Goal: Find specific page/section: Find specific page/section

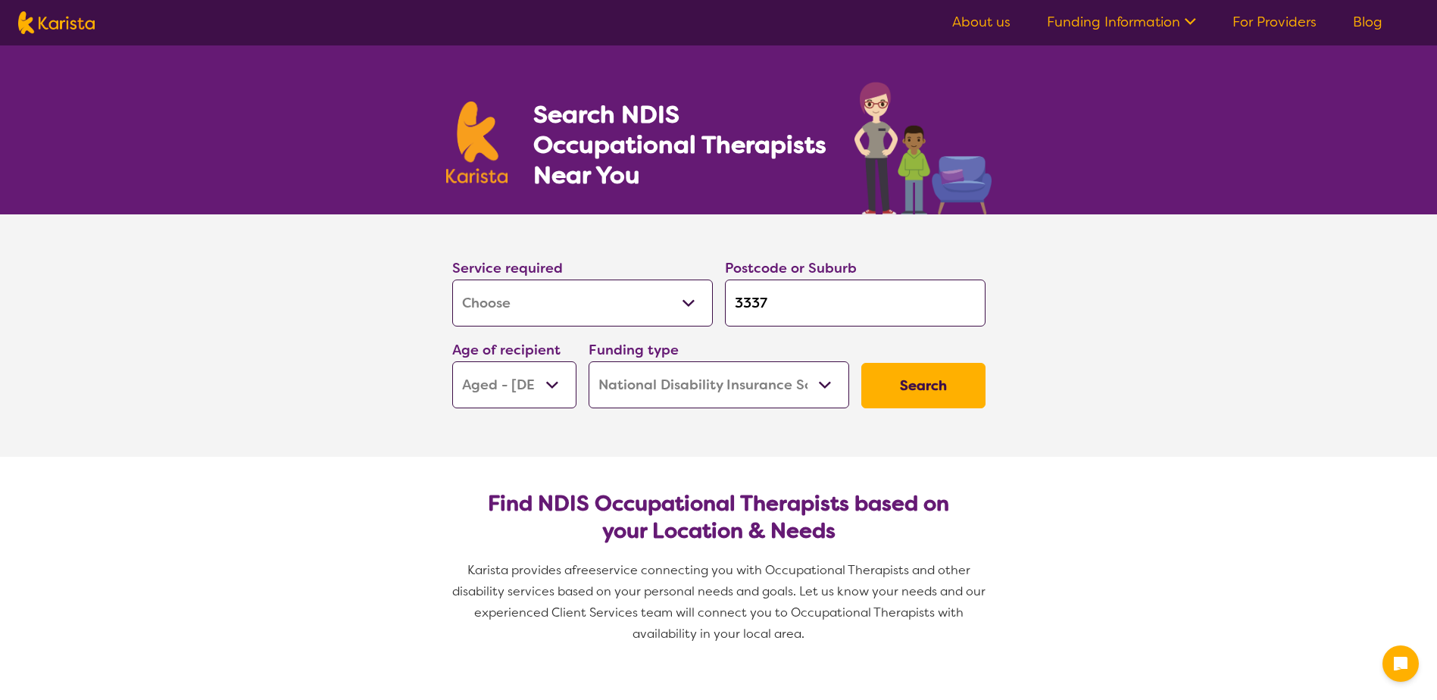
select select "[MEDICAL_DATA]"
select select "AG"
select select "NDIS"
select select "[MEDICAL_DATA]"
select select "AG"
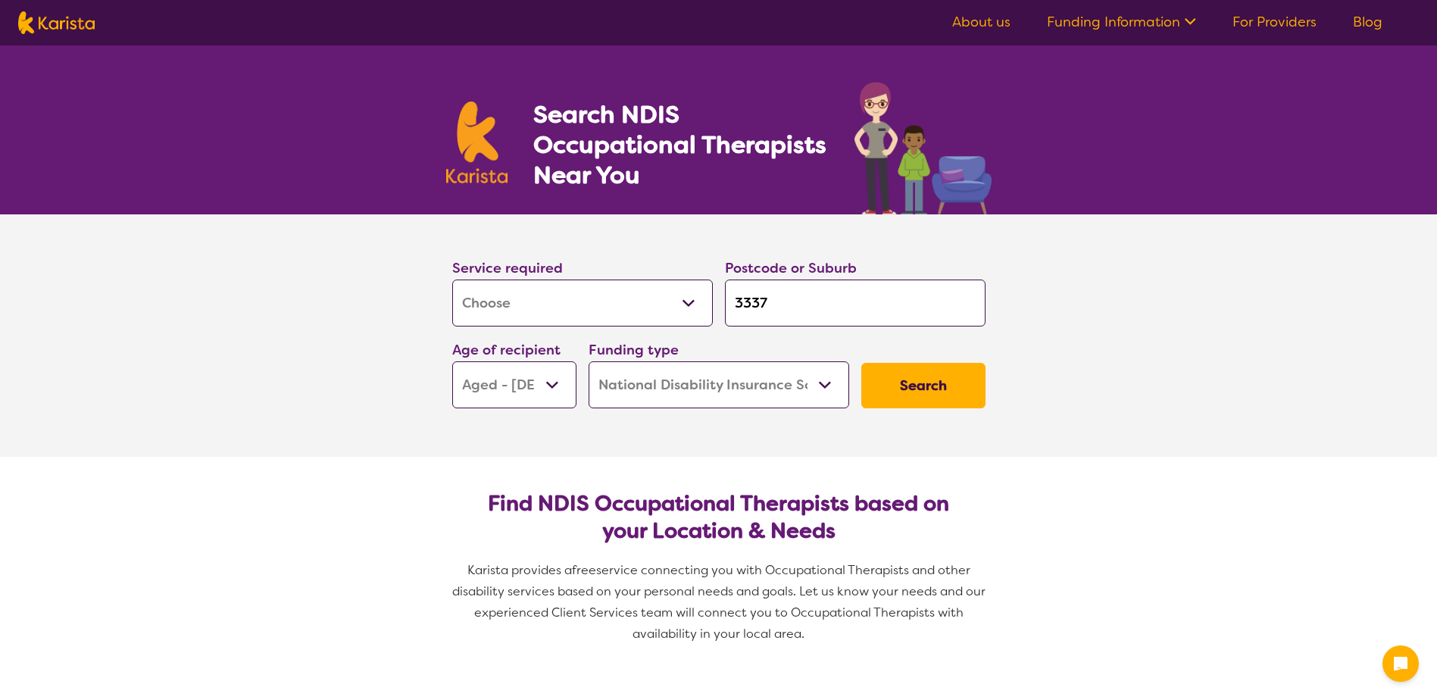
select select "NDIS"
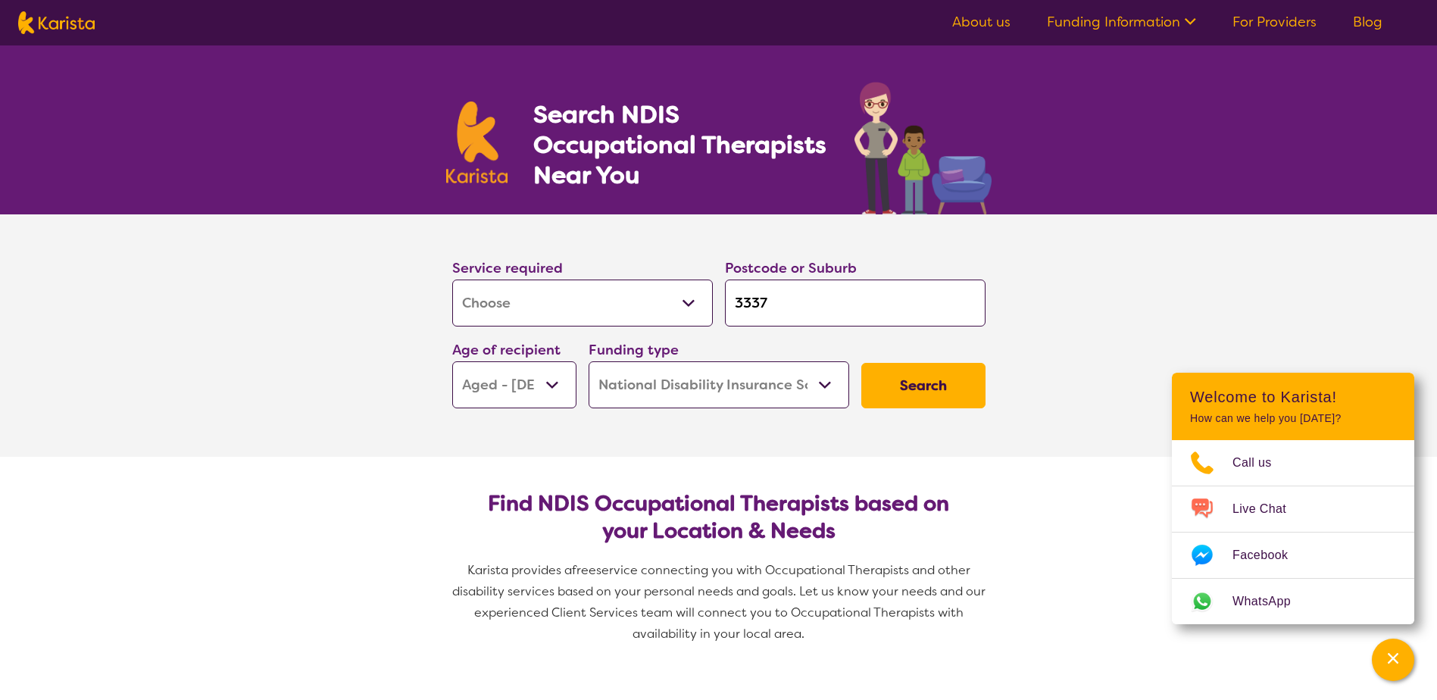
click at [687, 304] on select "Allied Health Assistant Assessment ([MEDICAL_DATA] or [MEDICAL_DATA]) Behaviour…" at bounding box center [582, 302] width 261 height 47
click at [528, 305] on select "Allied Health Assistant Assessment ([MEDICAL_DATA] or [MEDICAL_DATA]) Behaviour…" at bounding box center [582, 302] width 261 height 47
click at [688, 298] on select "Allied Health Assistant Assessment ([MEDICAL_DATA] or [MEDICAL_DATA]) Behaviour…" at bounding box center [582, 302] width 261 height 47
select select "Nursing services"
click at [452, 279] on select "Allied Health Assistant Assessment ([MEDICAL_DATA] or [MEDICAL_DATA]) Behaviour…" at bounding box center [582, 302] width 261 height 47
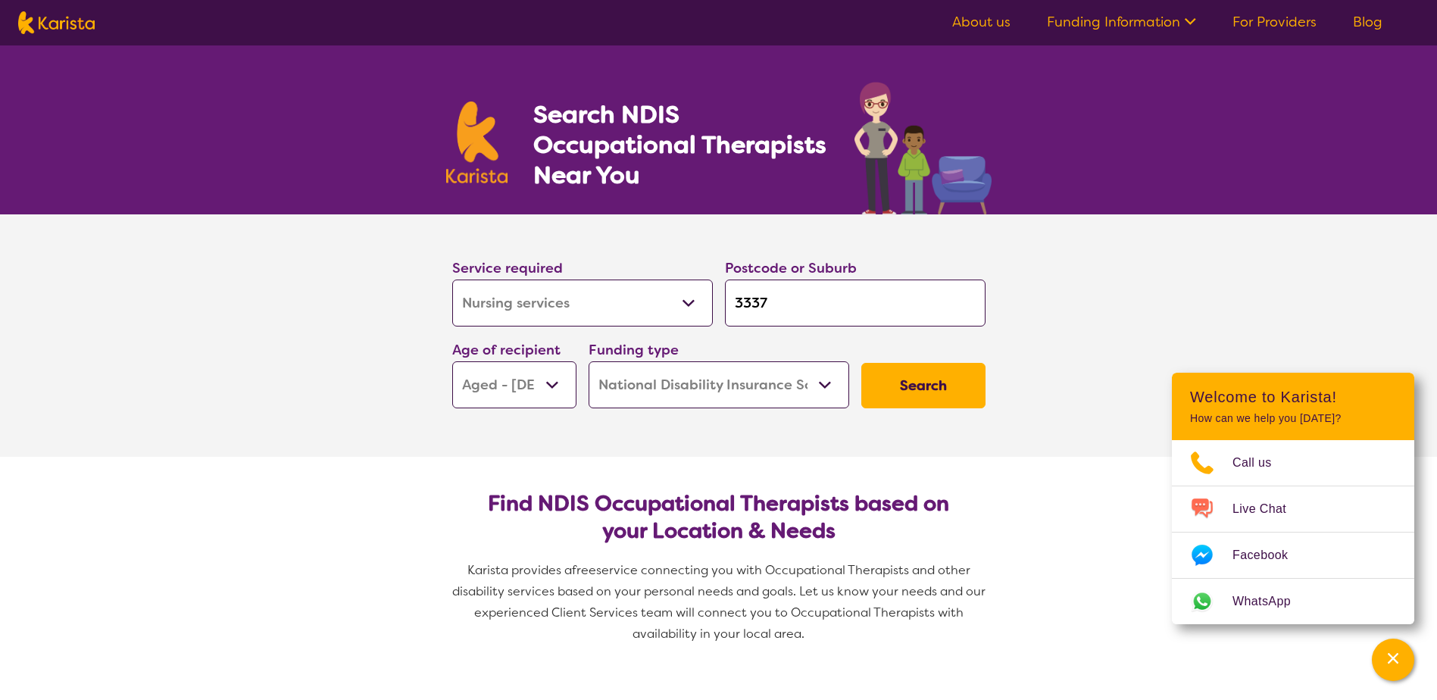
select select "Nursing services"
click at [558, 382] on select "Early Childhood - 0 to 9 Child - 10 to 11 Adolescent - 12 to 17 Adult - 18 to 6…" at bounding box center [514, 384] width 124 height 47
select select "AD"
click at [452, 361] on select "Early Childhood - 0 to 9 Child - 10 to 11 Adolescent - 12 to 17 Adult - 18 to 6…" at bounding box center [514, 384] width 124 height 47
select select "AD"
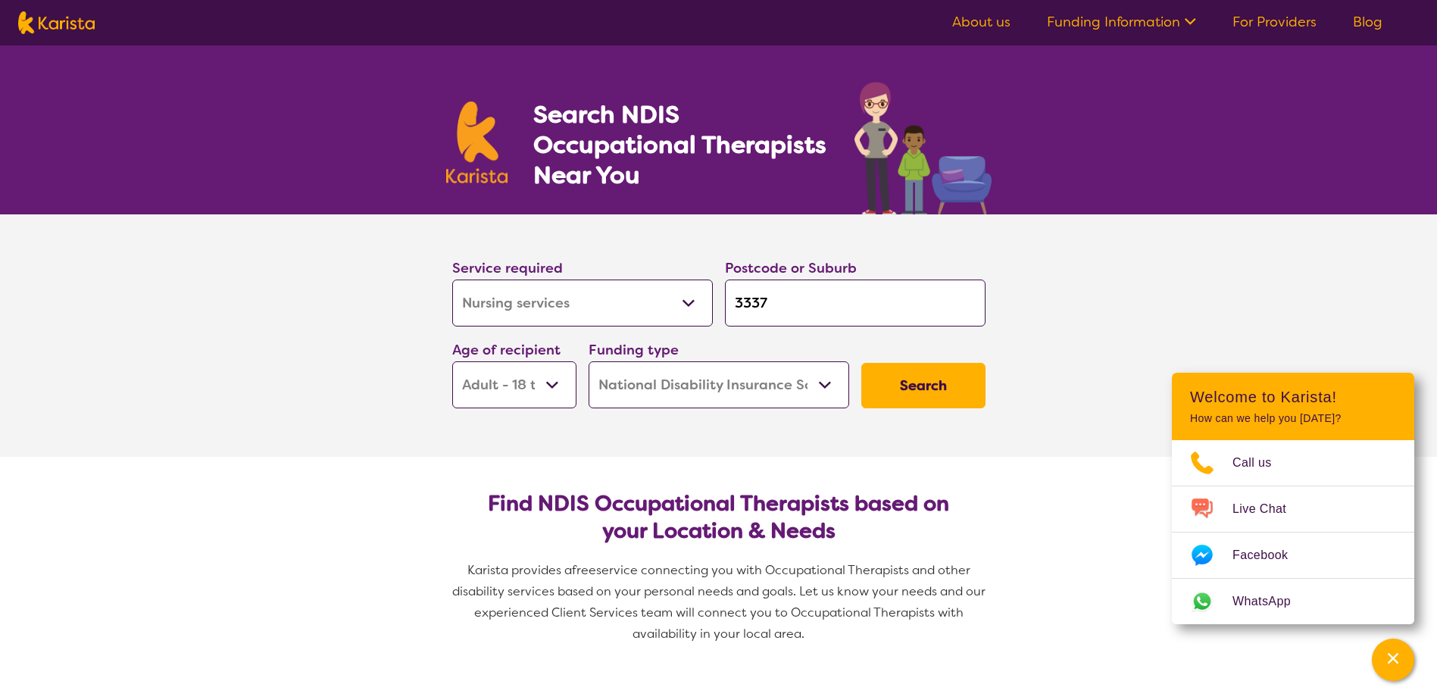
click at [732, 396] on select "Home Care Package (HCP) National Disability Insurance Scheme (NDIS) I don't know" at bounding box center [719, 384] width 261 height 47
click at [729, 397] on select "Home Care Package (HCP) National Disability Insurance Scheme (NDIS) I don't know" at bounding box center [719, 384] width 261 height 47
click at [778, 308] on input "3337" at bounding box center [855, 302] width 261 height 47
type input "333"
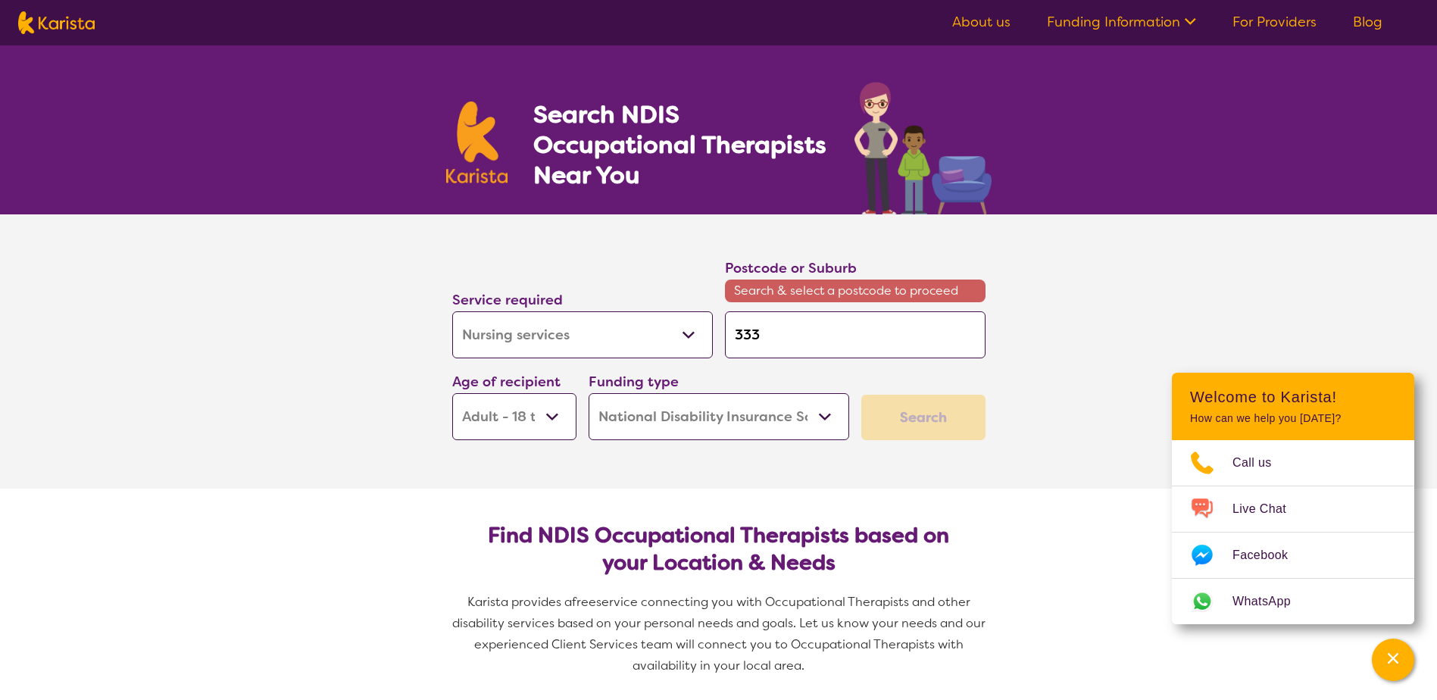
type input "33"
type input "3"
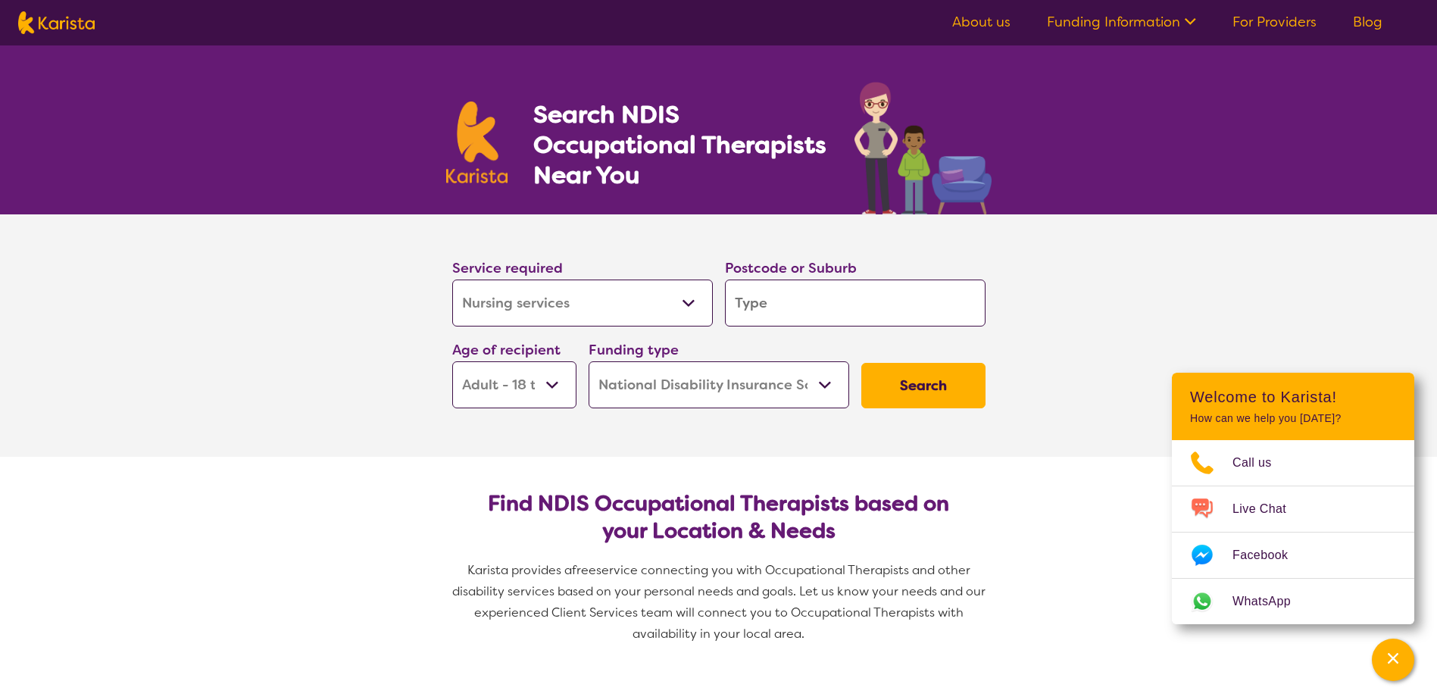
click at [832, 312] on input "search" at bounding box center [855, 302] width 261 height 47
type input "s"
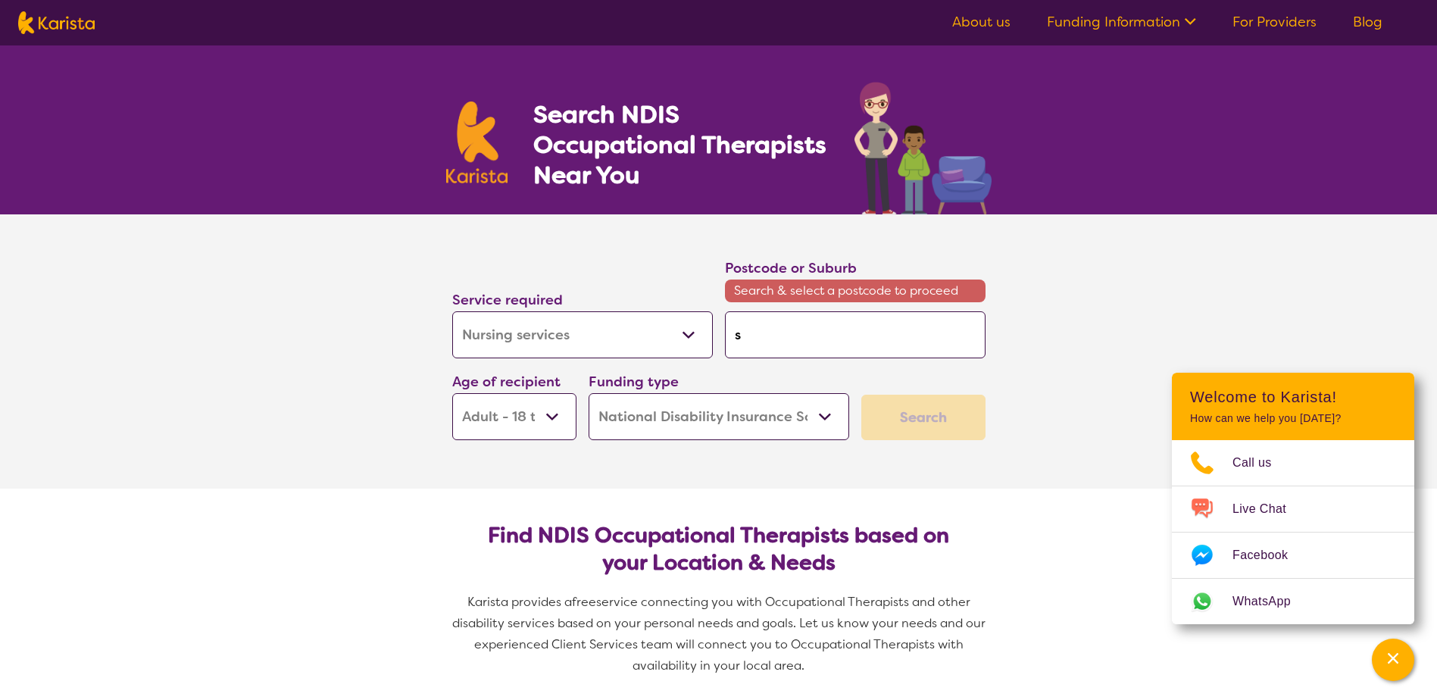
type input "su"
type input "sun"
type input "suns"
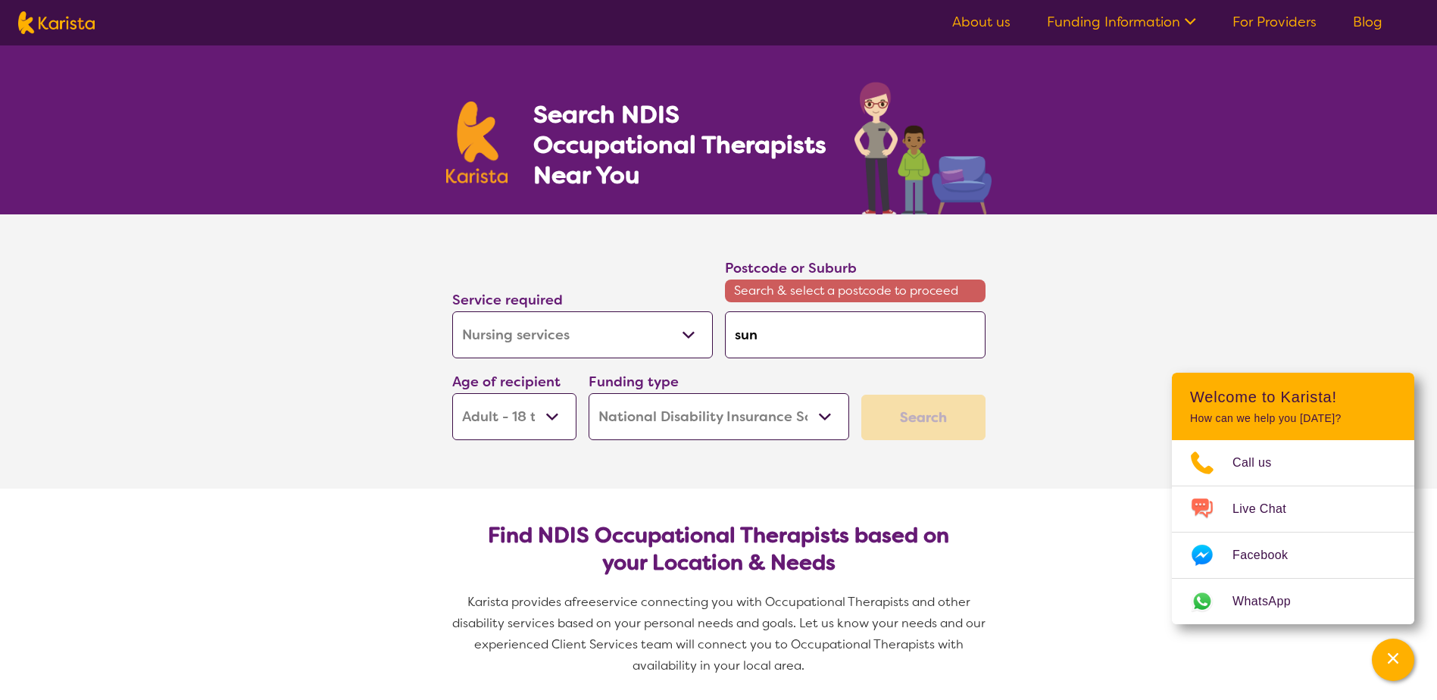
type input "suns"
type input "sunsh"
type input "sunshi"
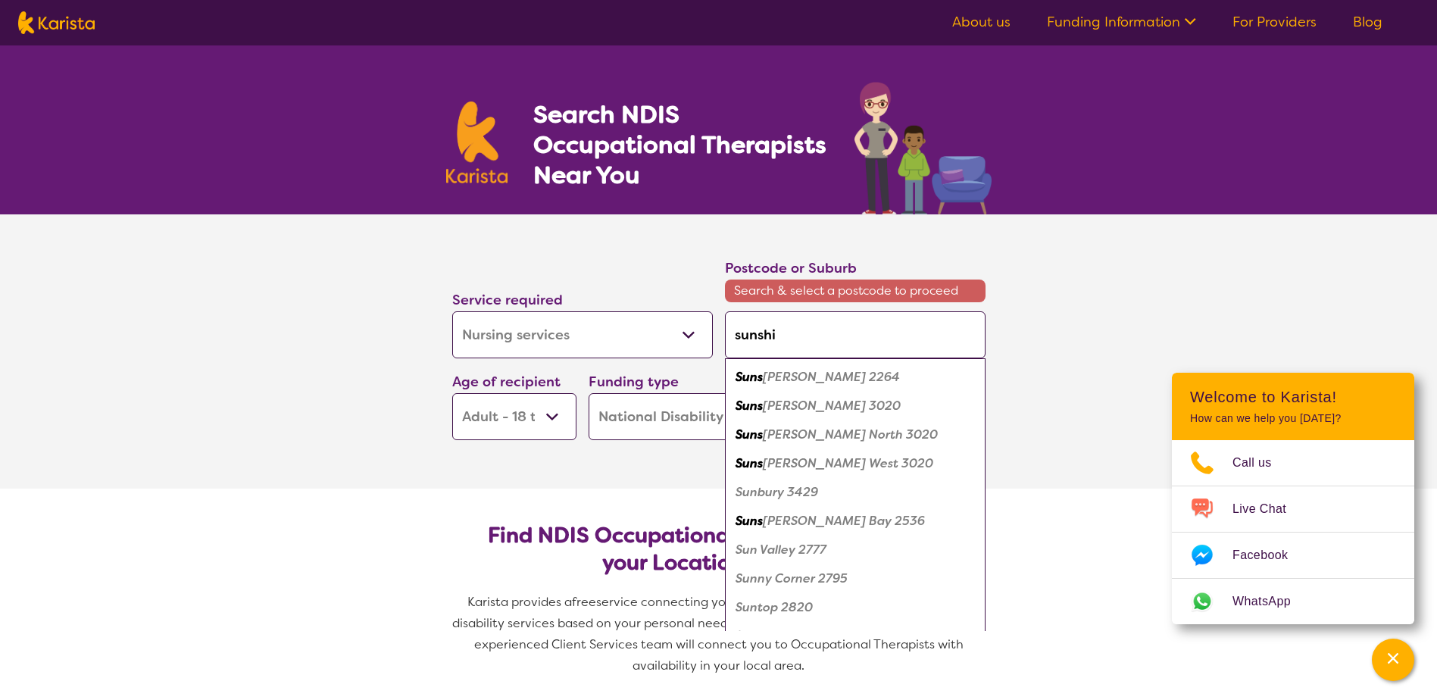
type input "sunshin"
type input "sunshine"
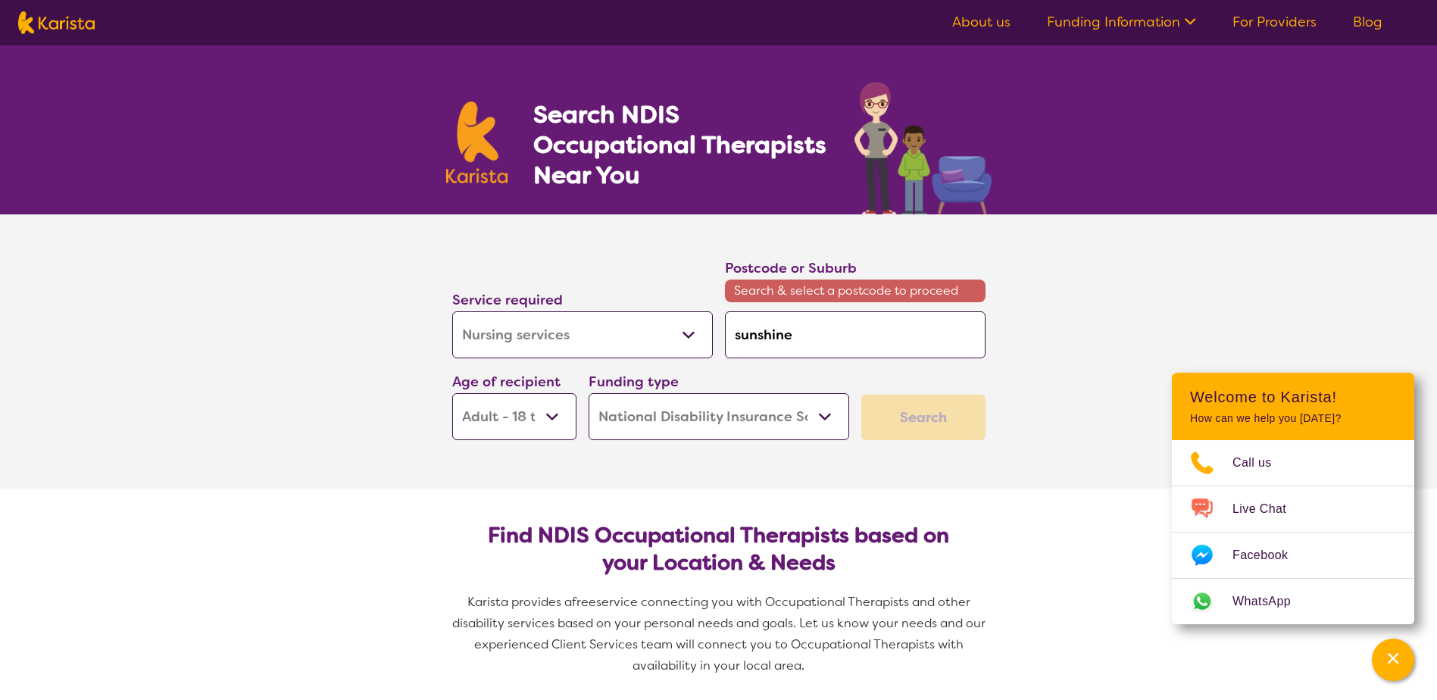
click at [860, 333] on input "sunshine" at bounding box center [855, 334] width 261 height 47
click at [808, 333] on input "sunshine" at bounding box center [855, 334] width 261 height 47
type input "sunshine"
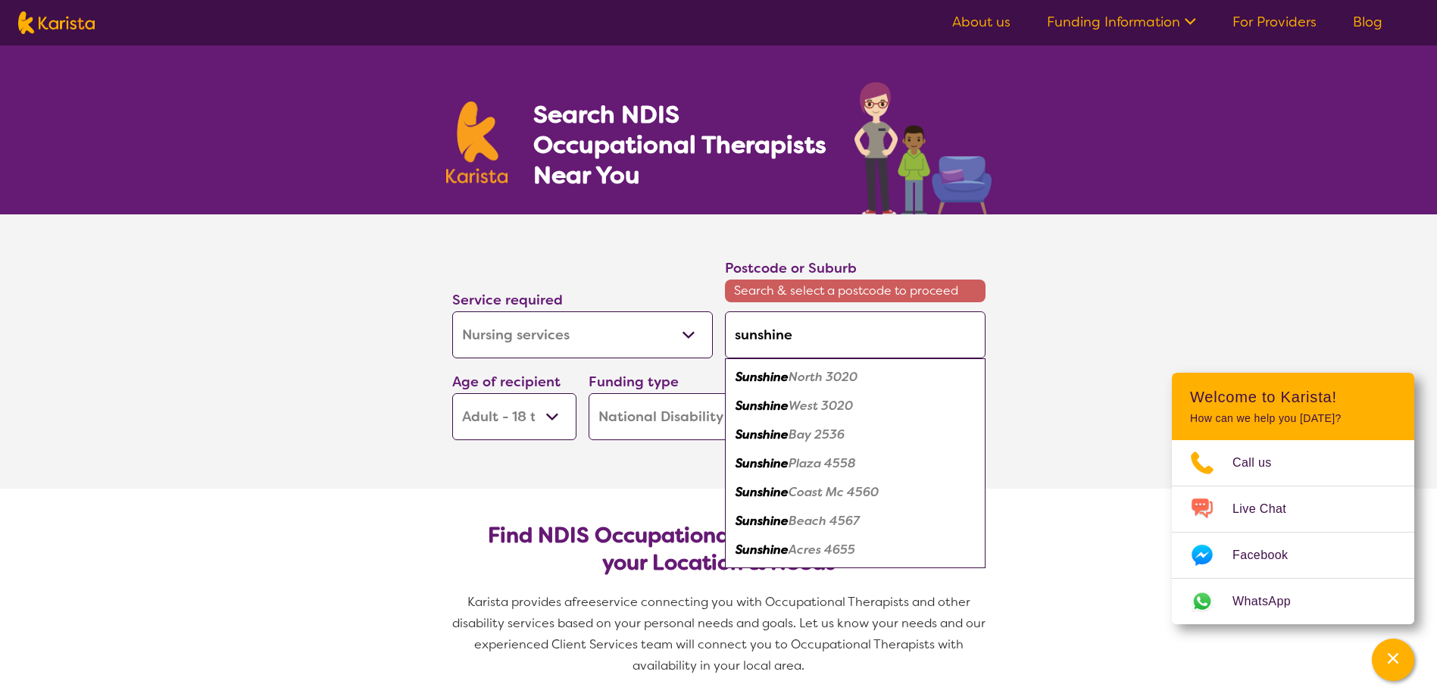
click at [804, 377] on em "North 3020" at bounding box center [822, 377] width 69 height 16
type input "3020"
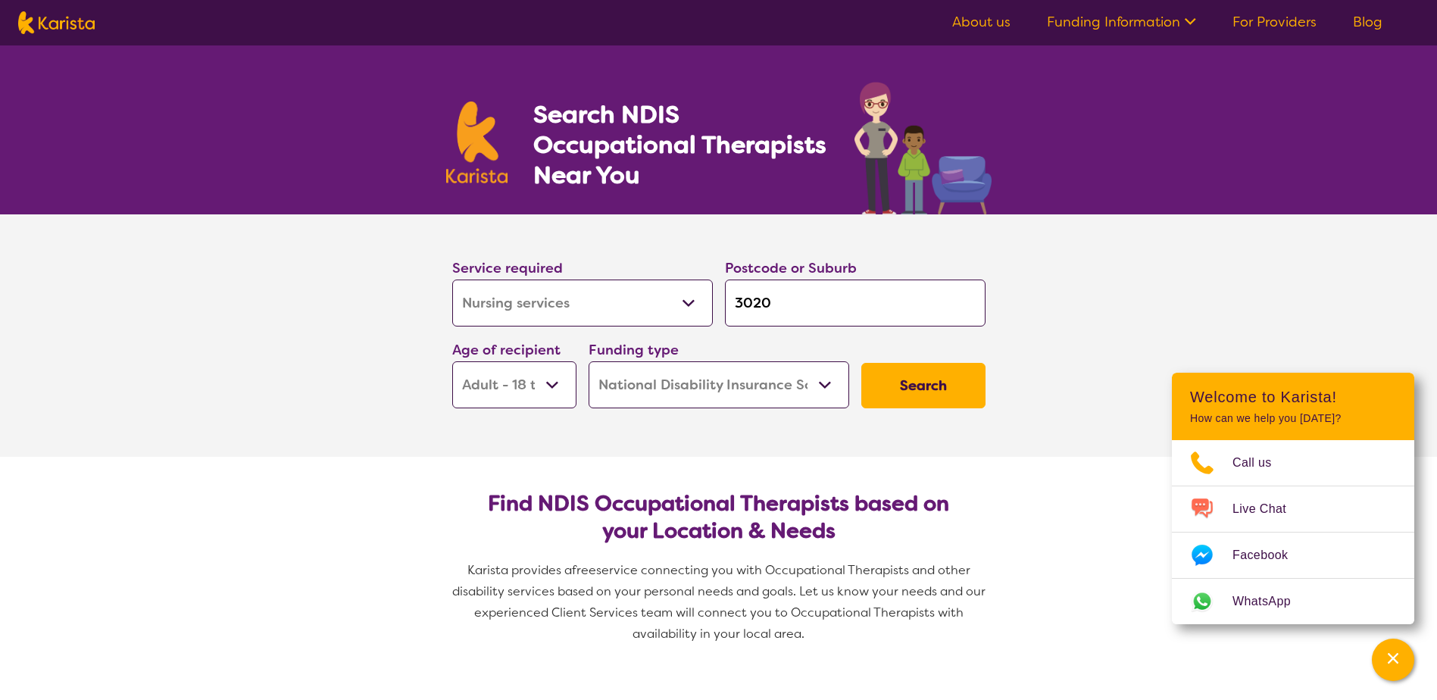
click at [923, 389] on button "Search" at bounding box center [923, 385] width 124 height 45
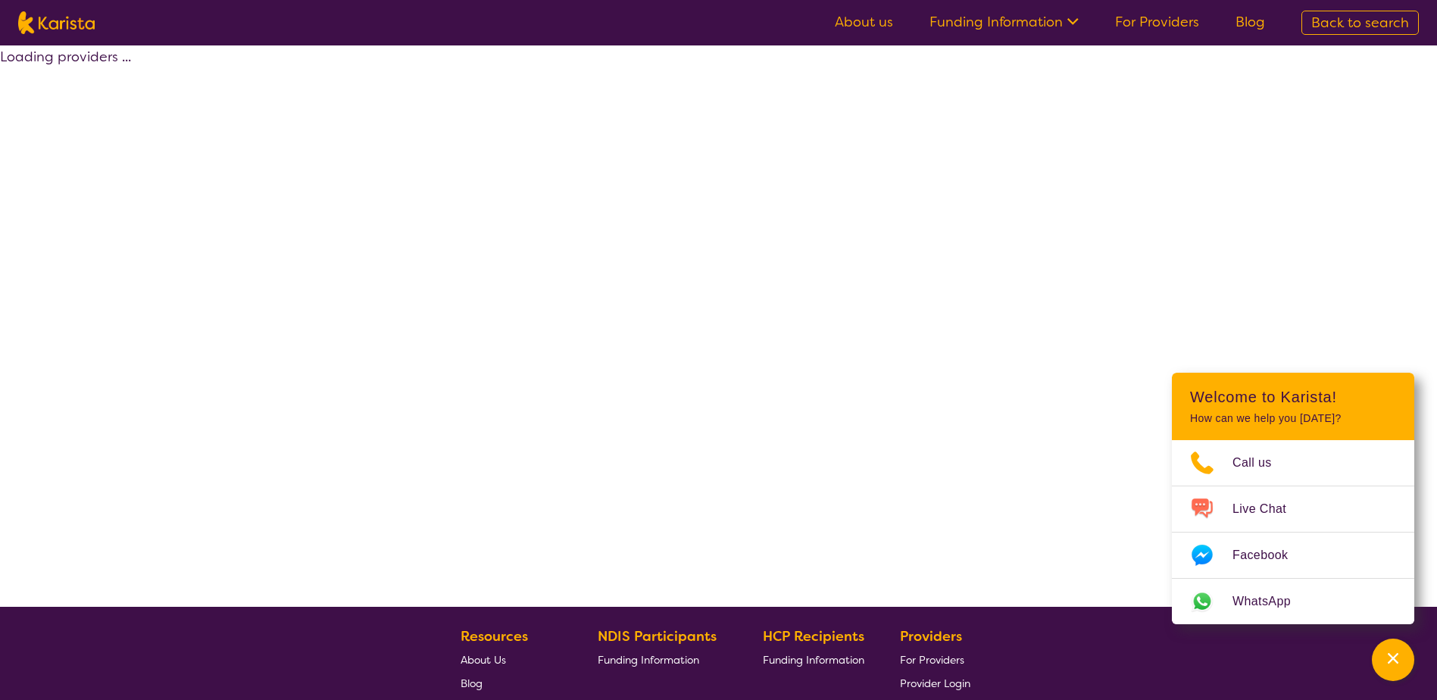
select select "by_score"
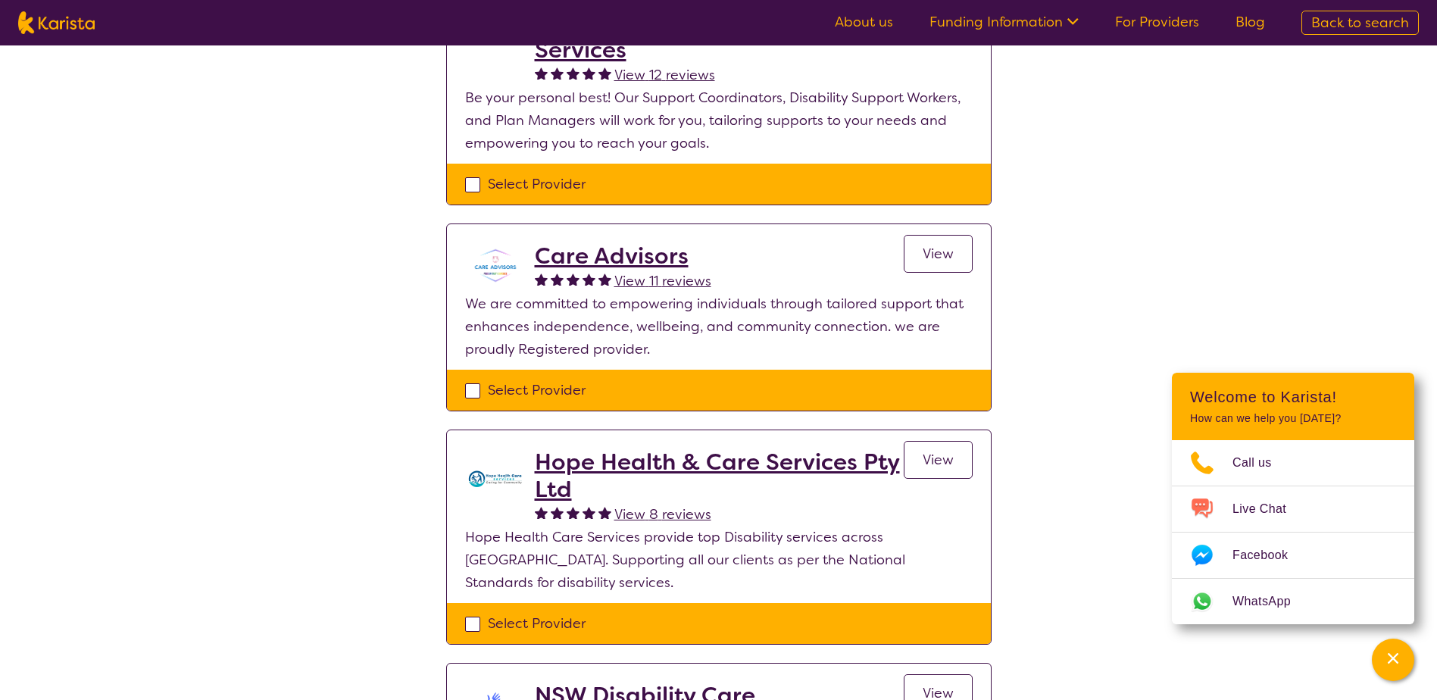
scroll to position [833, 0]
